Goal: Find specific page/section: Find specific page/section

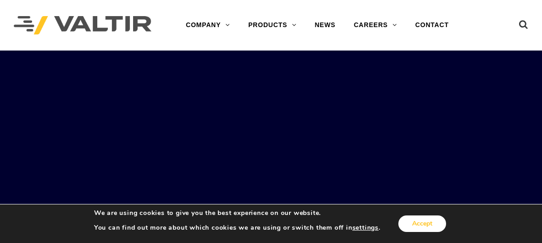
click at [428, 224] on button "Accept" at bounding box center [422, 223] width 48 height 17
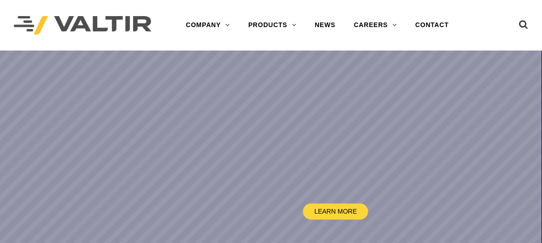
click at [172, 124] on rs-slide "LEARN MORE" at bounding box center [271, 171] width 542 height 243
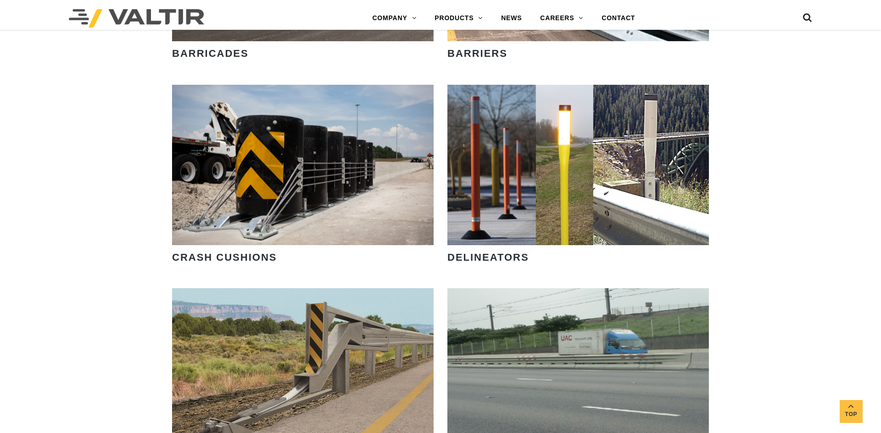
scroll to position [863, 0]
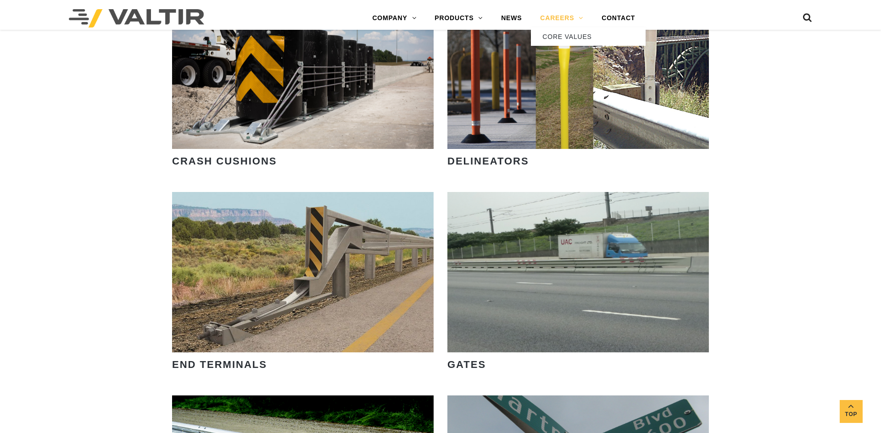
click at [541, 16] on link "CAREERS" at bounding box center [561, 18] width 61 height 18
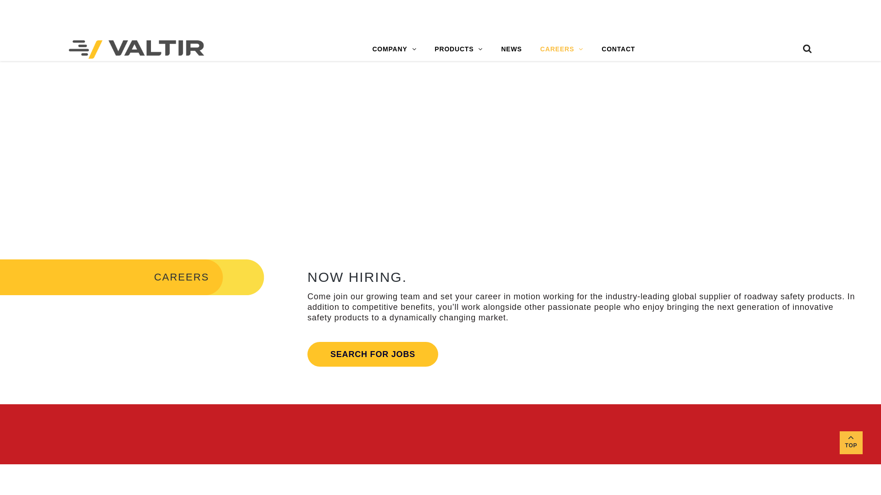
scroll to position [228, 0]
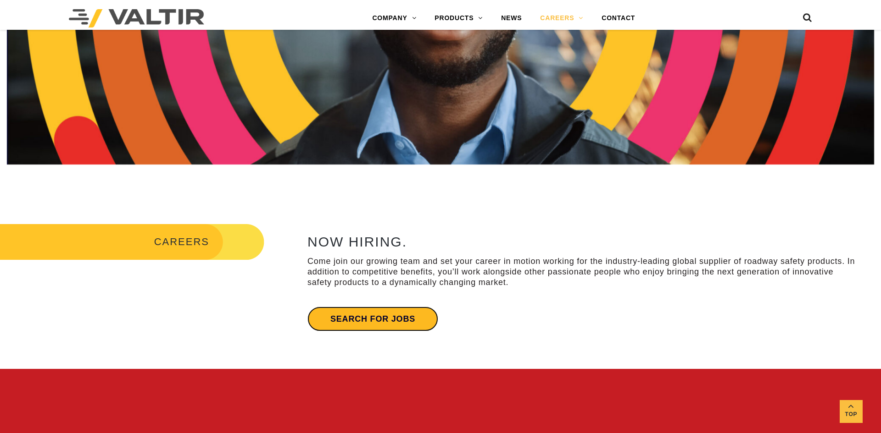
click at [362, 322] on link "Search for jobs" at bounding box center [372, 319] width 131 height 25
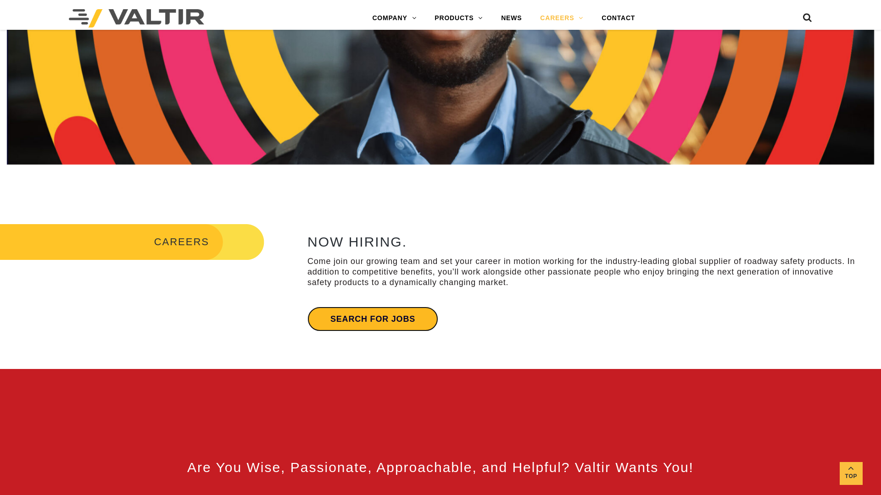
click at [337, 322] on link "Search for jobs" at bounding box center [372, 319] width 131 height 25
